Goal: Information Seeking & Learning: Find specific page/section

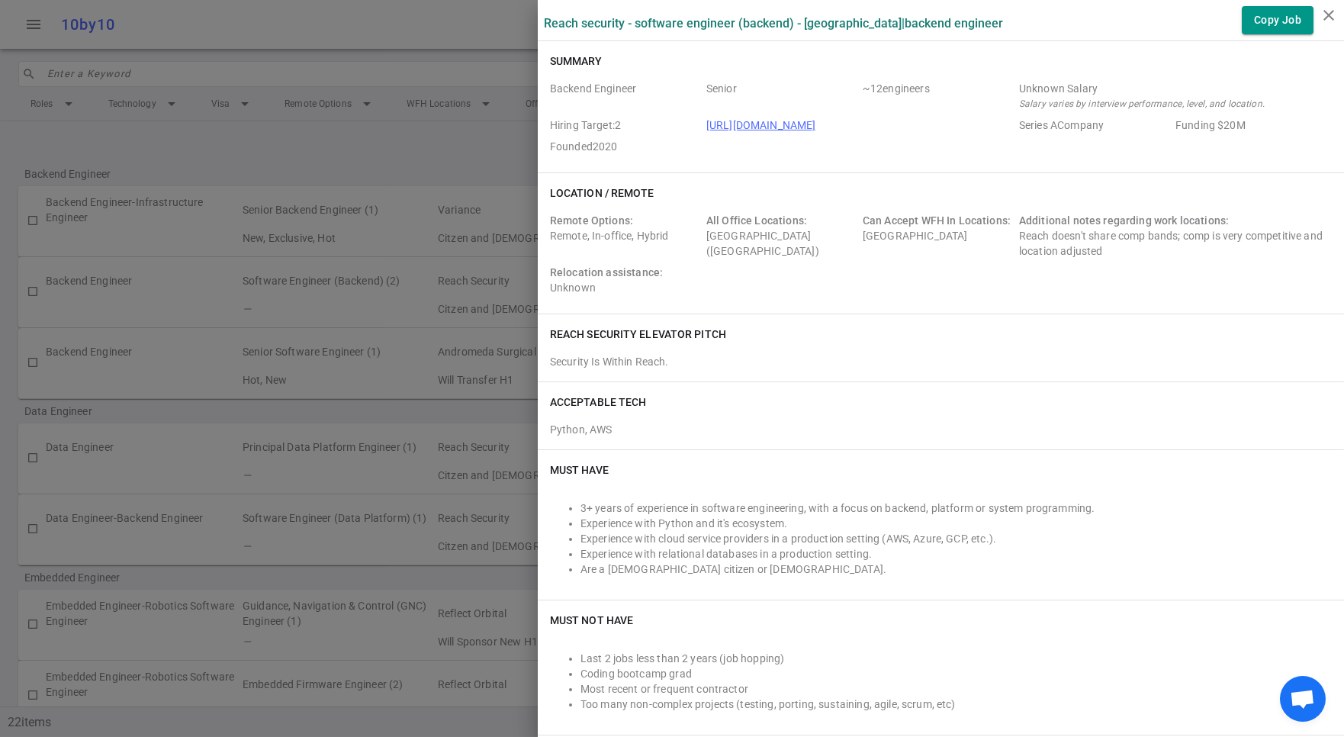
scroll to position [1448, 0]
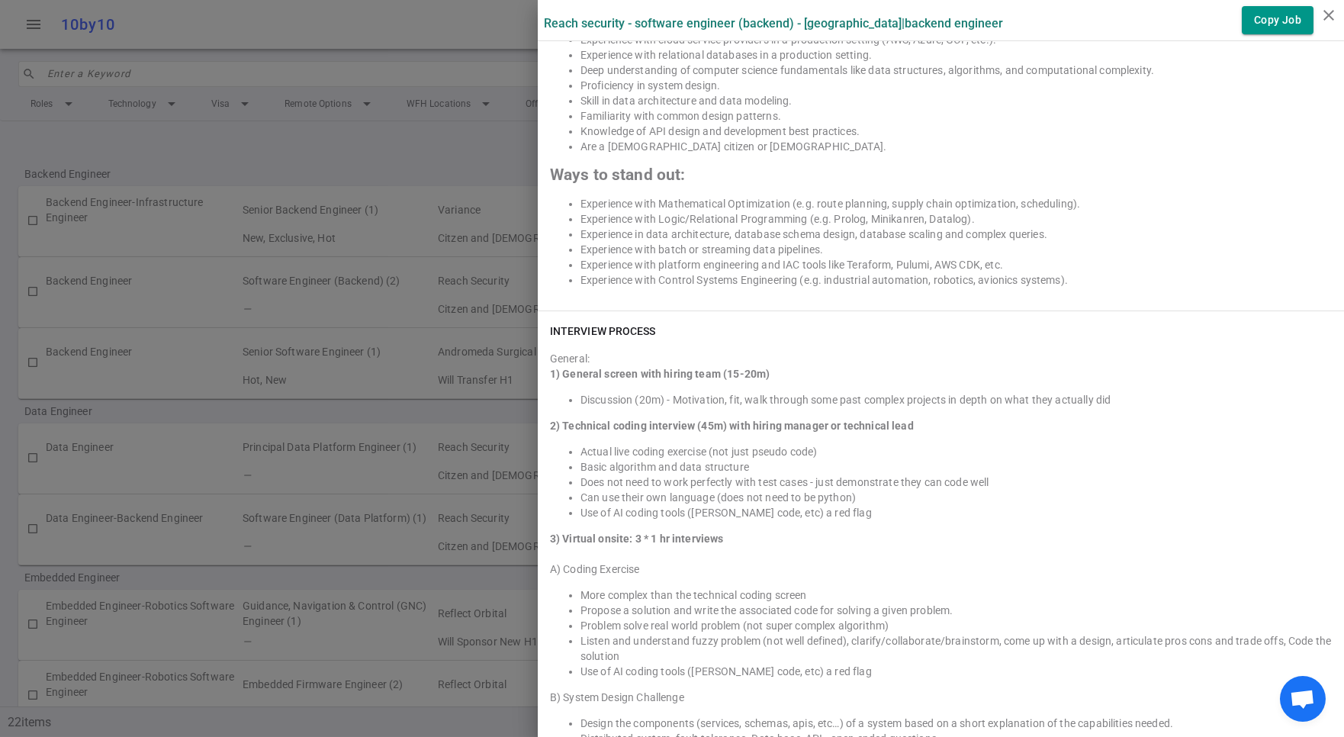
click at [383, 130] on div at bounding box center [672, 368] width 1344 height 737
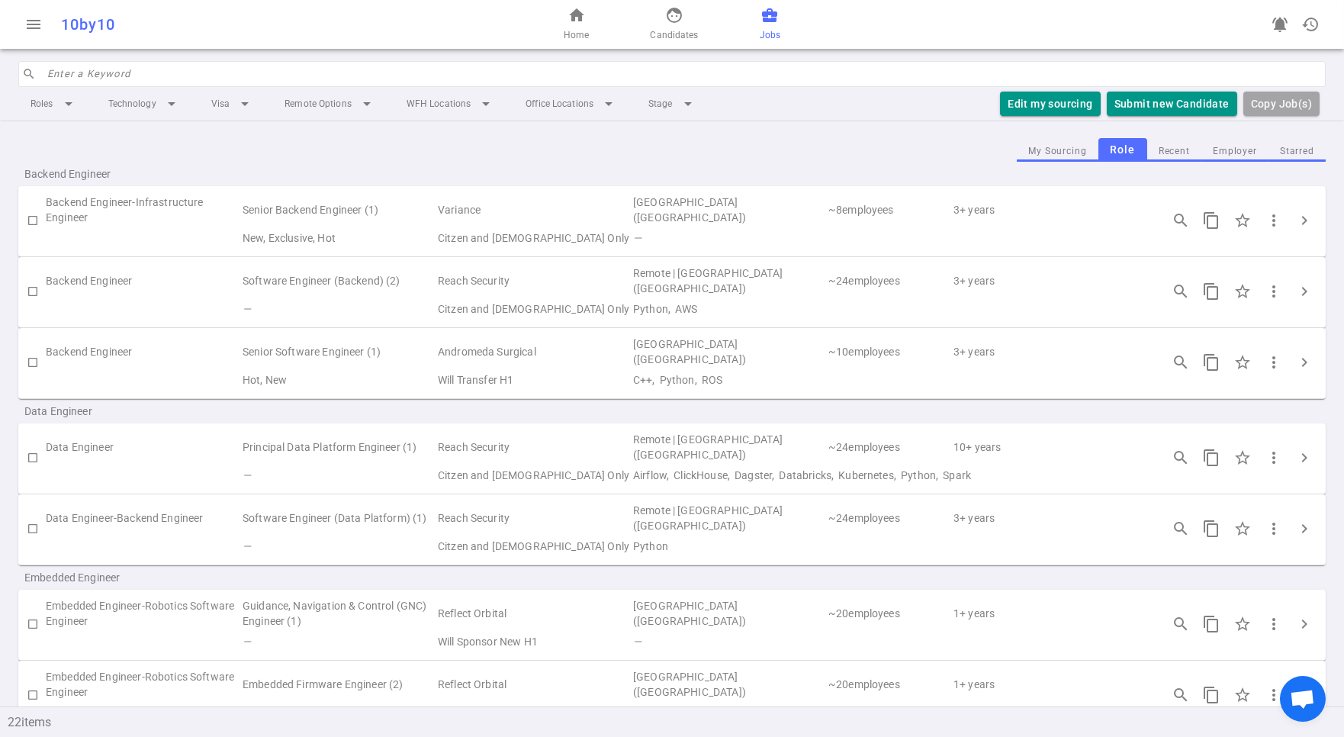
click at [77, 76] on input "search" at bounding box center [681, 74] width 1269 height 24
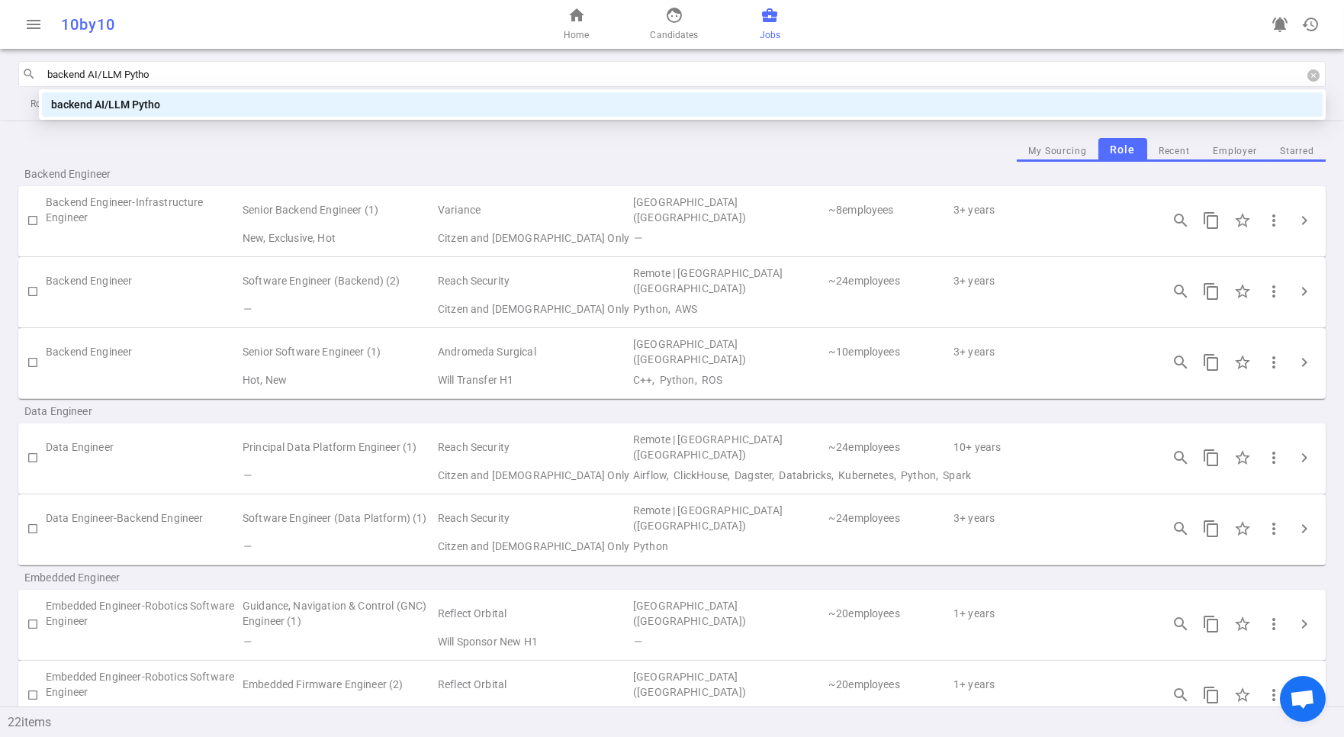
type input "backend AI/LLM Python"
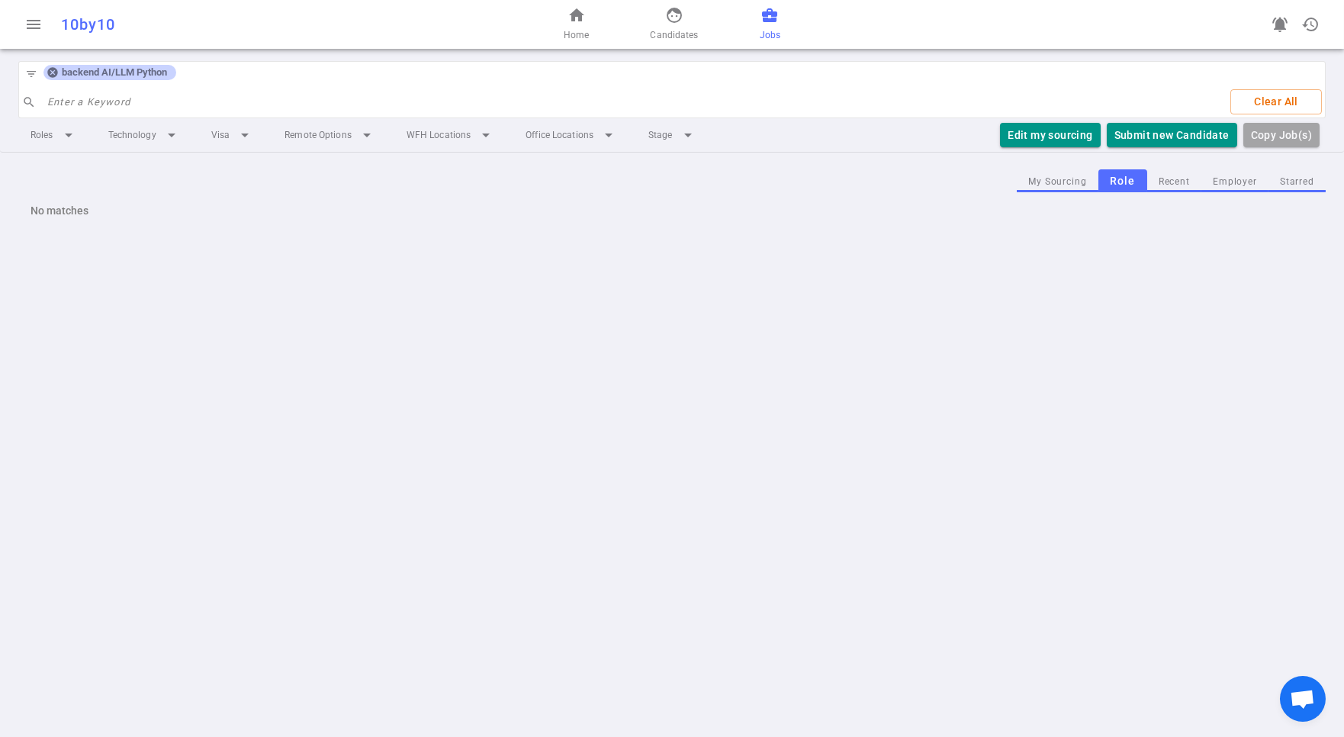
click at [99, 72] on span "backend AI/LLM Python" at bounding box center [114, 72] width 117 height 12
click at [50, 70] on icon at bounding box center [53, 72] width 12 height 12
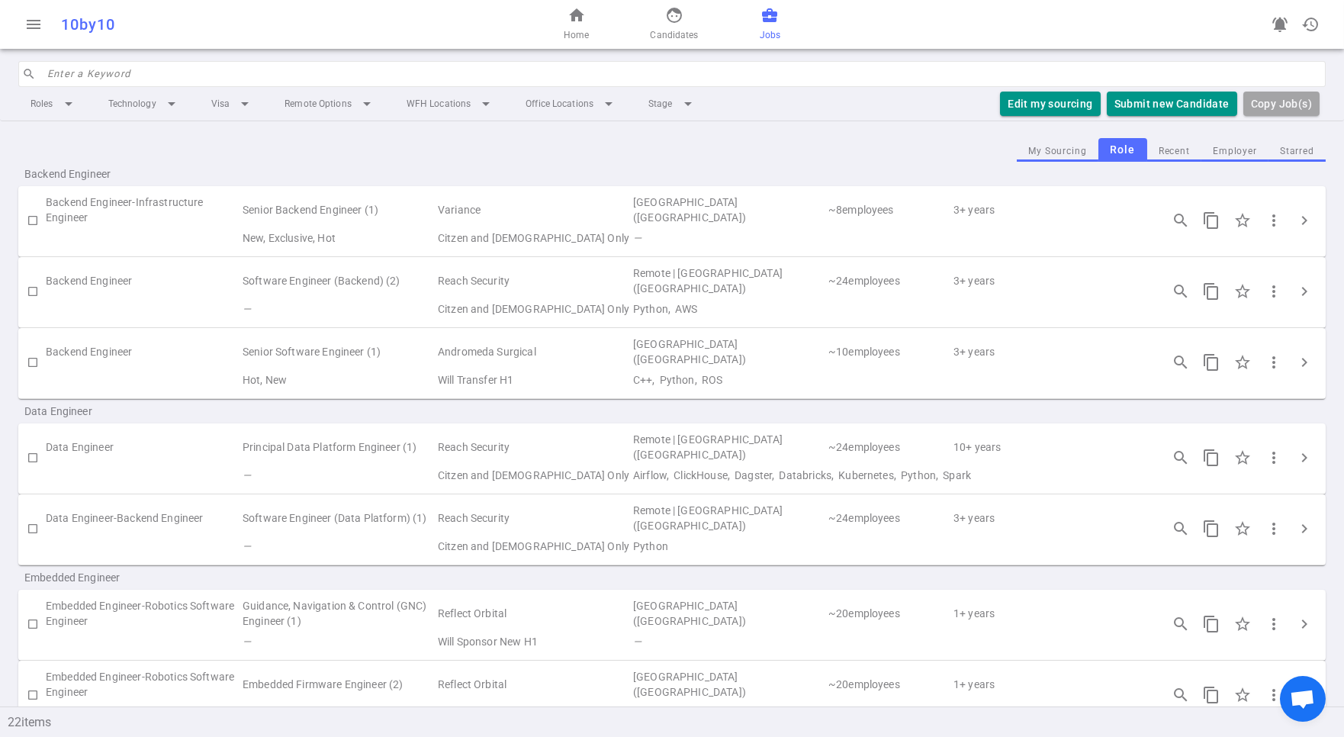
click at [54, 69] on input "search" at bounding box center [681, 74] width 1269 height 24
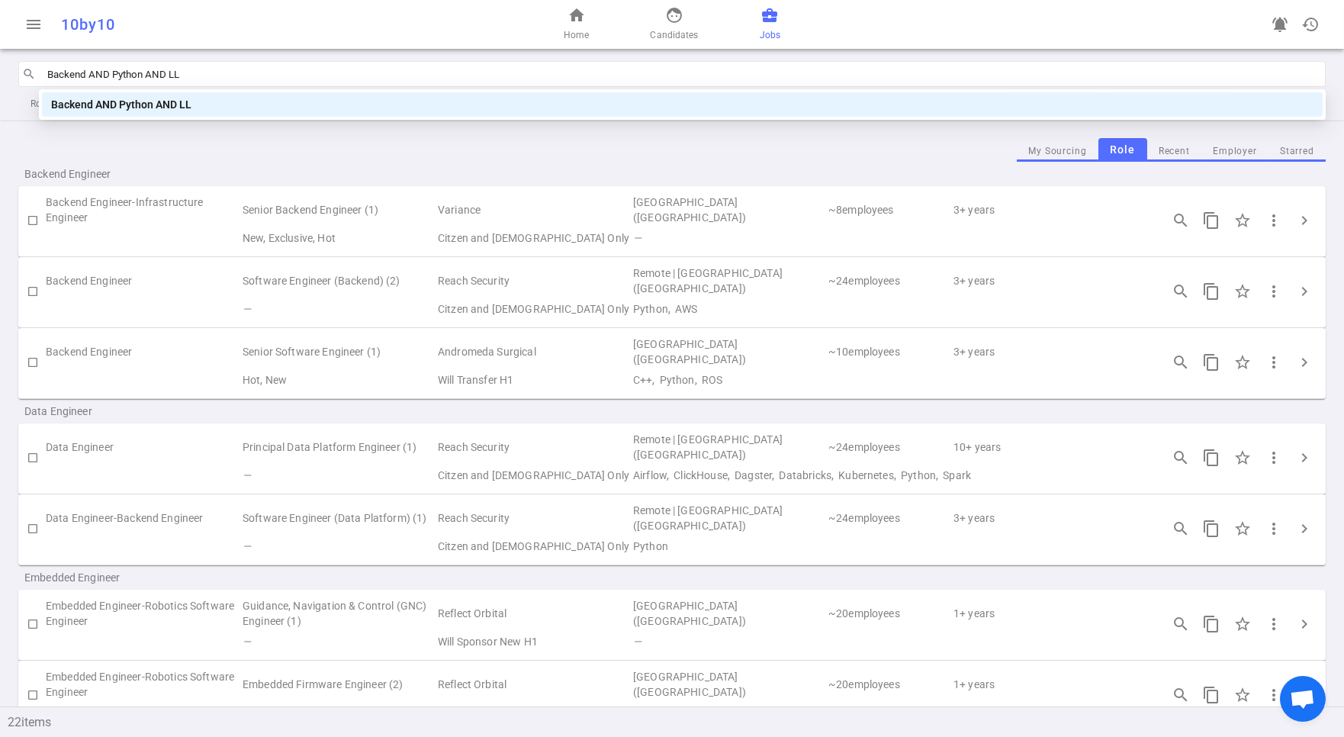
type input "Backend AND Python AND LLM"
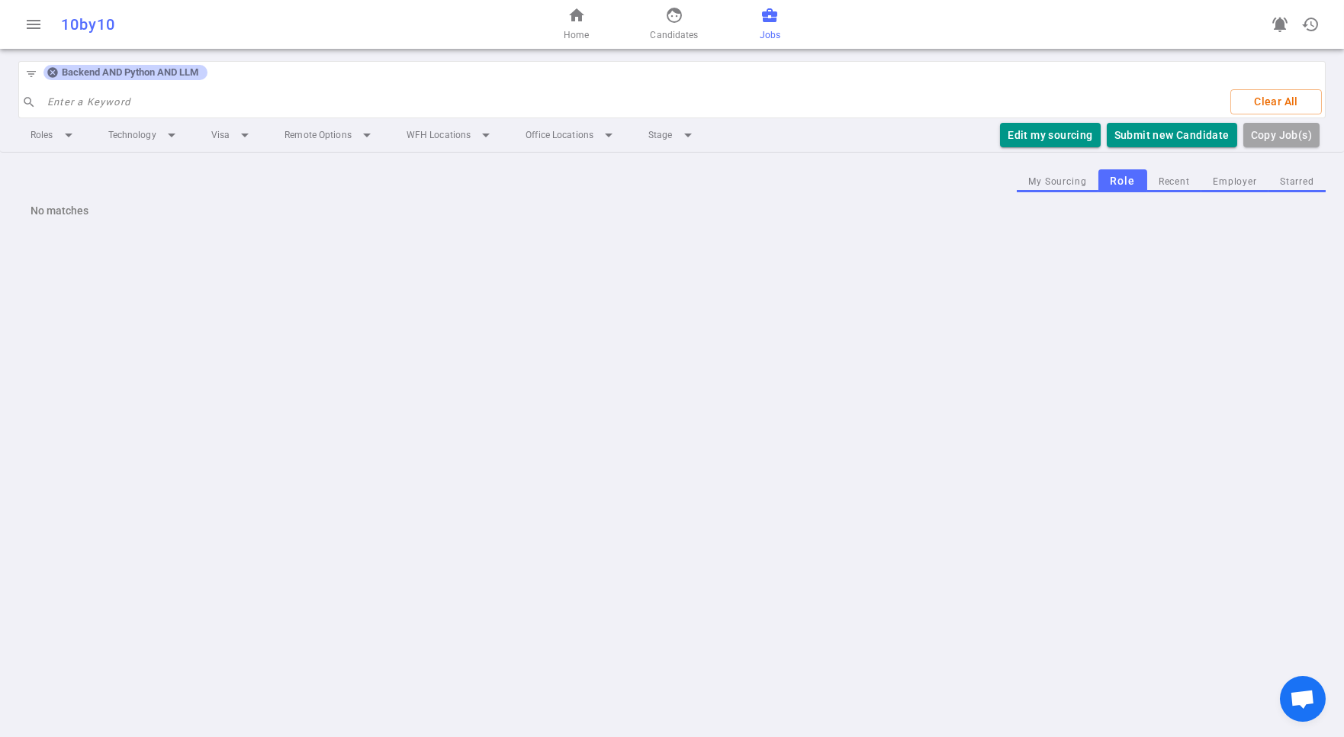
click at [181, 68] on span "Backend AND Python AND LLM" at bounding box center [130, 72] width 149 height 12
click at [50, 74] on icon at bounding box center [53, 72] width 12 height 12
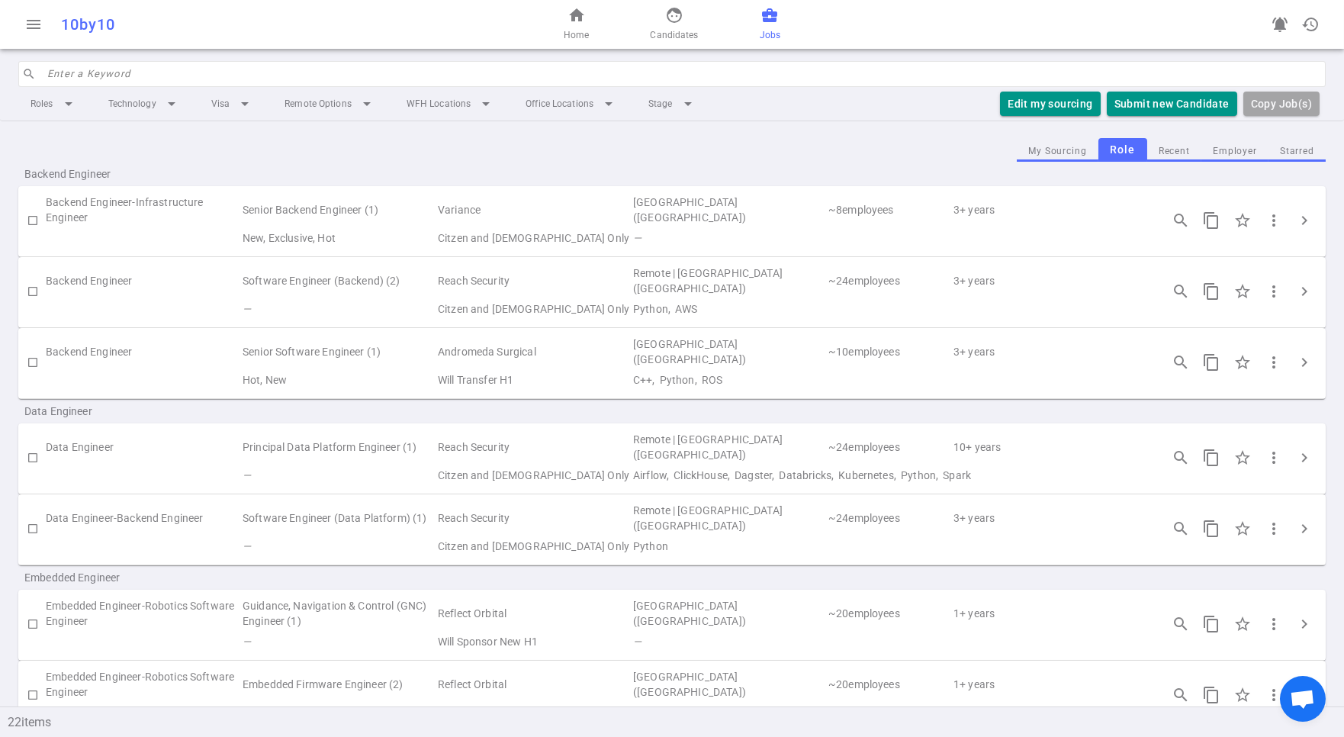
click at [92, 74] on input "search" at bounding box center [681, 74] width 1269 height 24
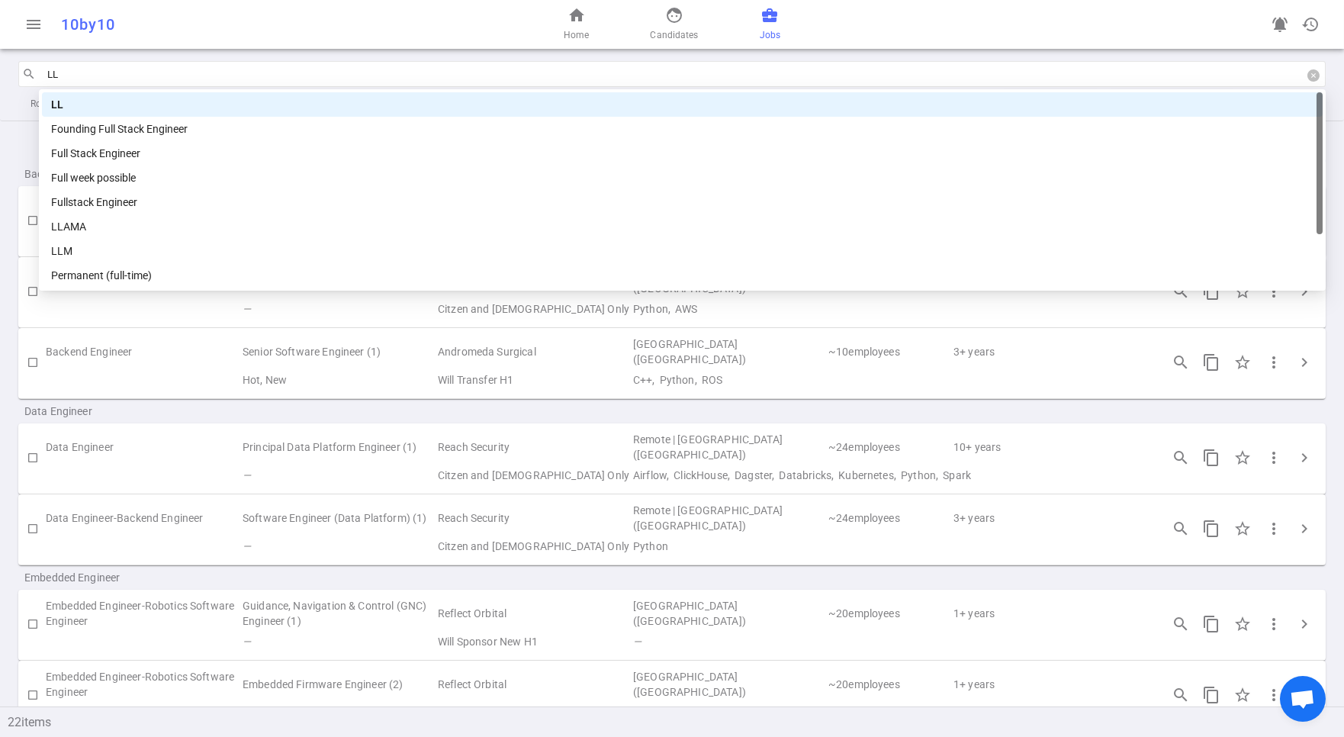
type input "LLM"
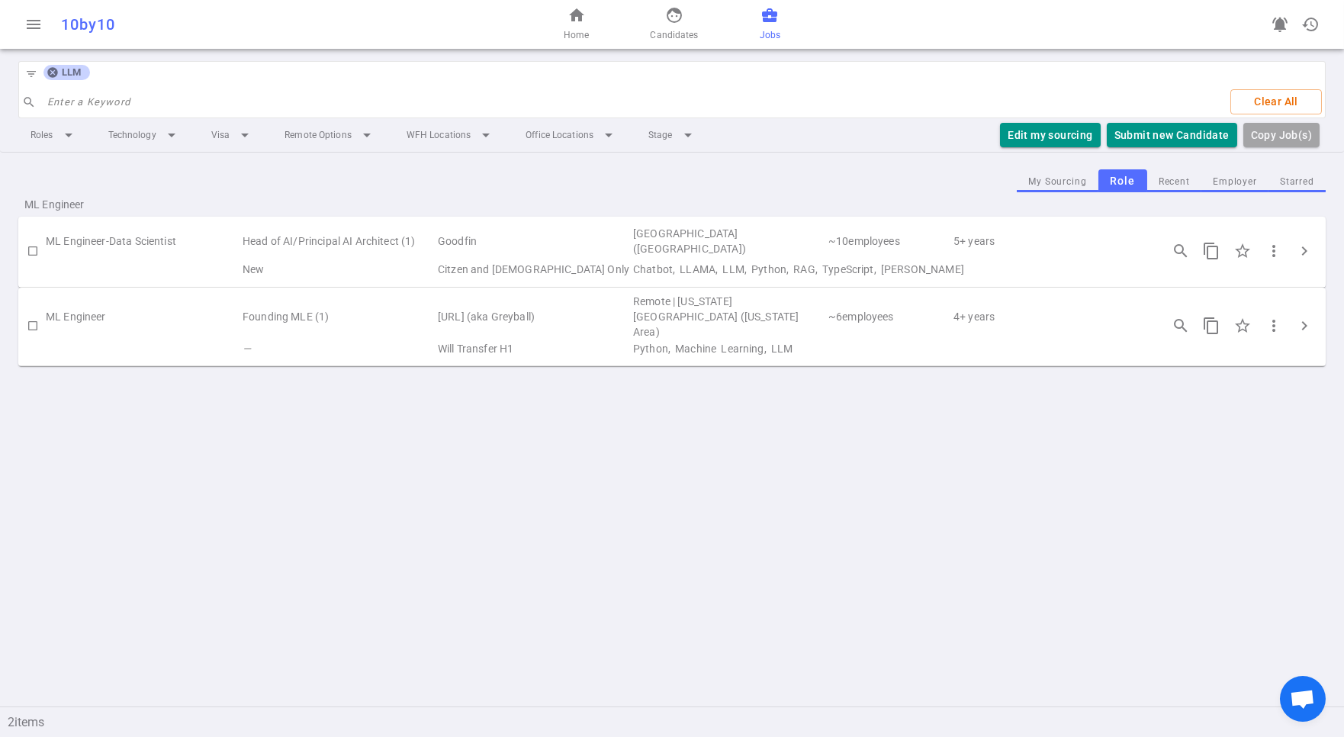
click at [53, 76] on icon at bounding box center [52, 73] width 10 height 10
